Goal: Find specific page/section: Find specific page/section

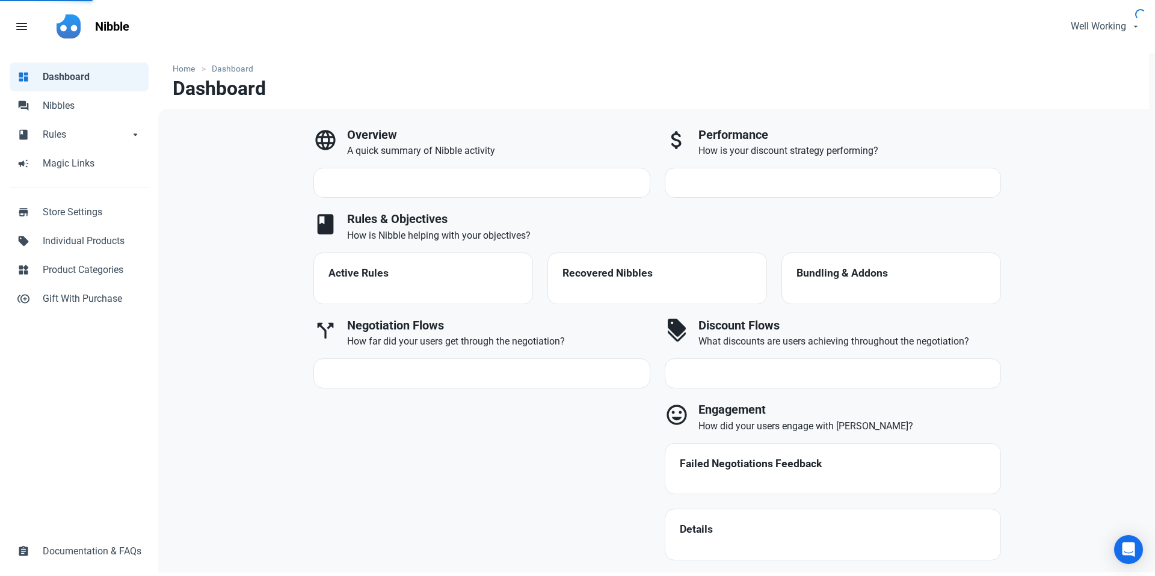
select select "7d"
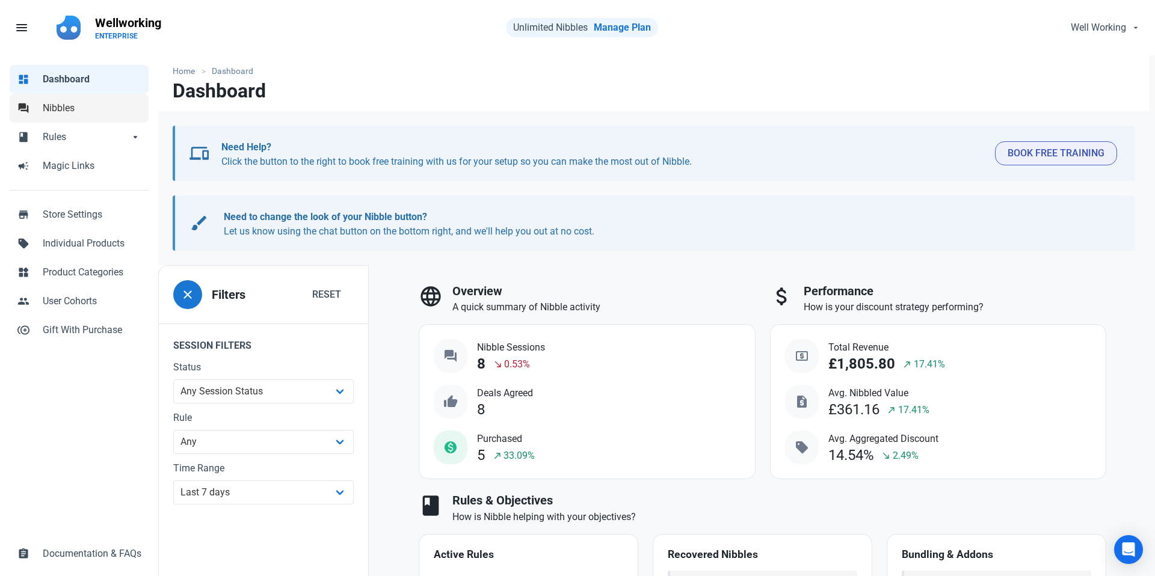
click at [48, 109] on span "Nibbles" at bounding box center [92, 108] width 99 height 14
